Goal: Information Seeking & Learning: Find specific fact

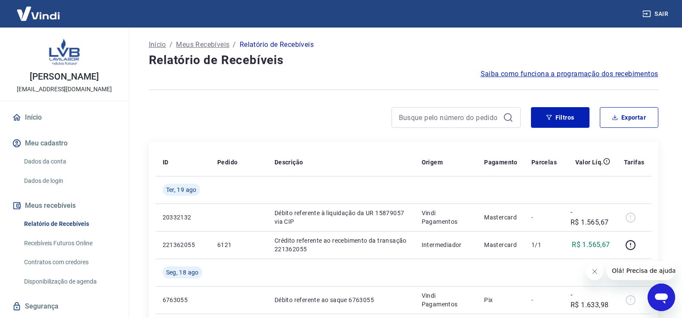
click at [593, 270] on icon "Fechar mensagem da empresa" at bounding box center [594, 271] width 7 height 7
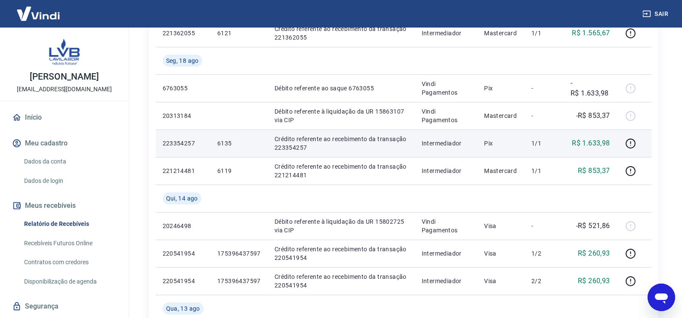
scroll to position [215, 0]
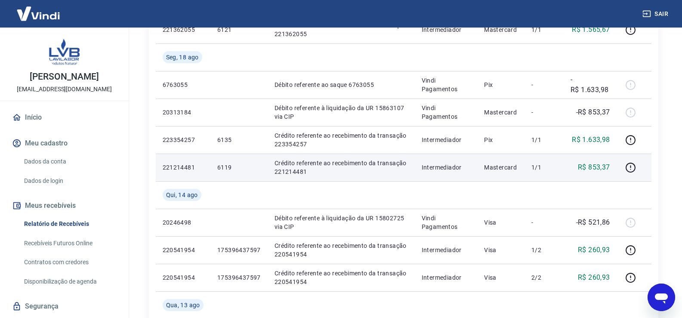
click at [224, 167] on p "6119" at bounding box center [238, 167] width 43 height 9
copy p "6119"
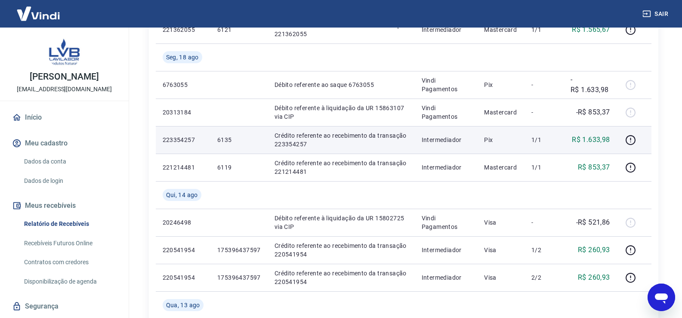
click at [225, 140] on p "6135" at bounding box center [238, 140] width 43 height 9
copy p "6135"
